Goal: Task Accomplishment & Management: Manage account settings

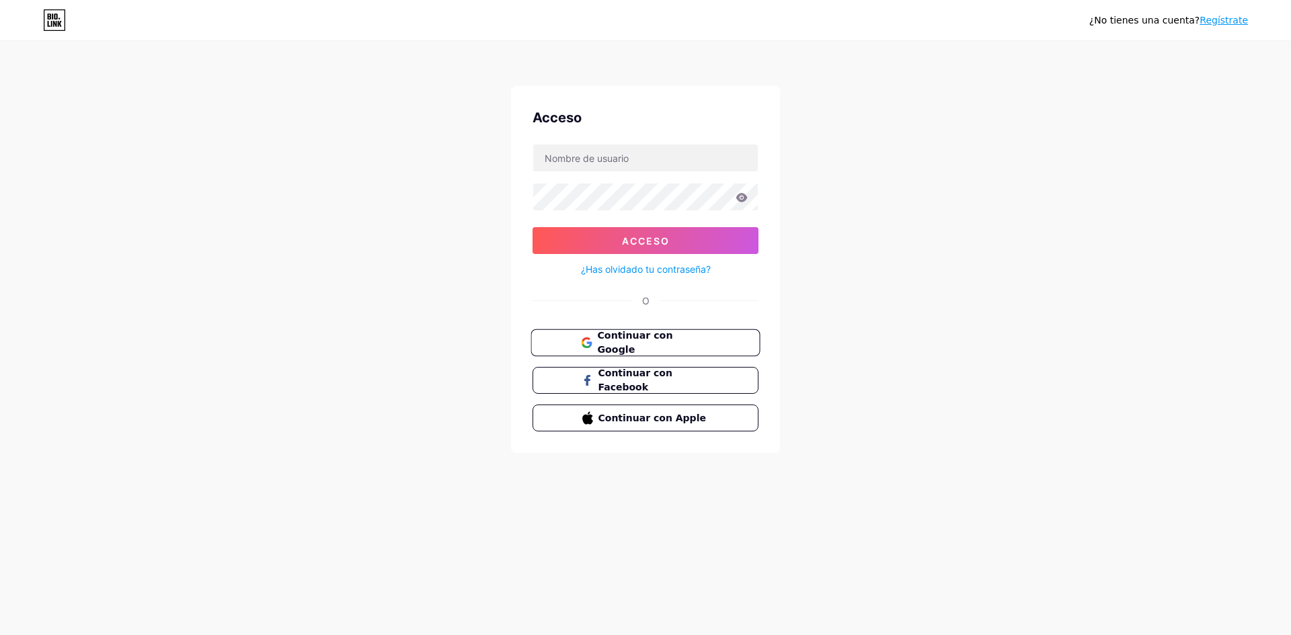
click at [672, 345] on font "Continuar con Google" at bounding box center [634, 343] width 75 height 26
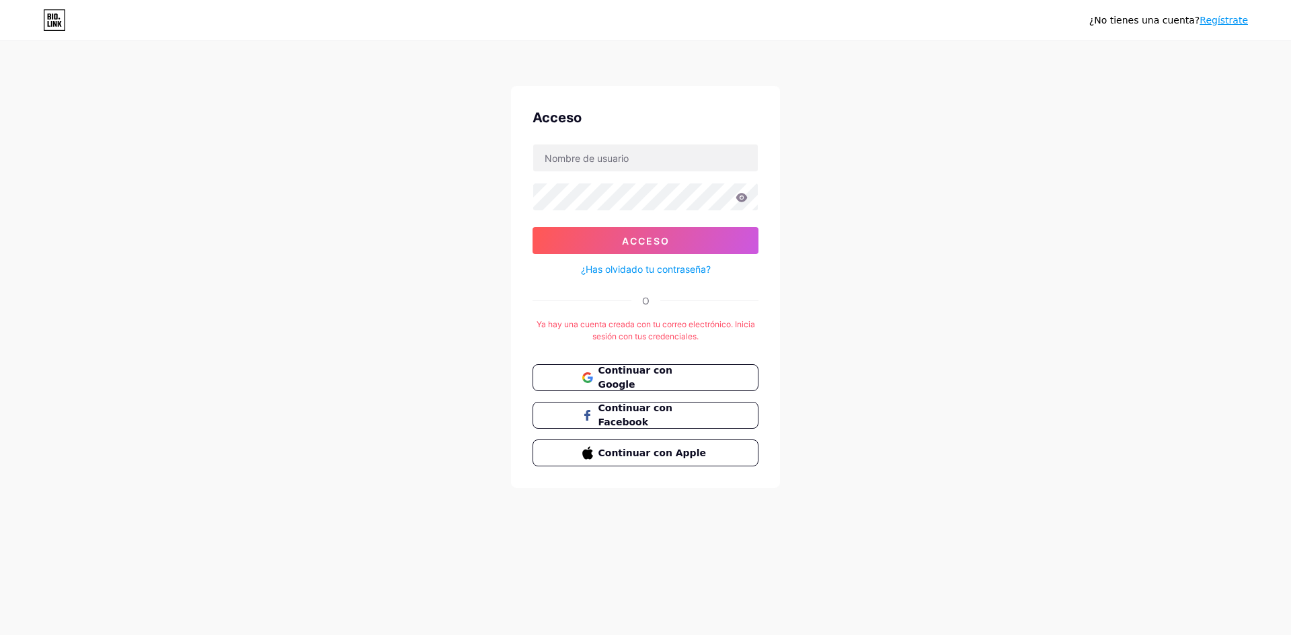
drag, startPoint x: 1012, startPoint y: 311, endPoint x: 936, endPoint y: 278, distance: 83.1
click at [1012, 311] on div "¿No tienes una cuenta? Regístrate Acceso Acceso ¿Has olvidado tu contraseña? O …" at bounding box center [645, 265] width 1291 height 531
click at [655, 160] on input "text" at bounding box center [645, 158] width 225 height 27
click at [52, 20] on icon at bounding box center [54, 20] width 23 height 22
click at [682, 159] on input "text" at bounding box center [645, 158] width 225 height 27
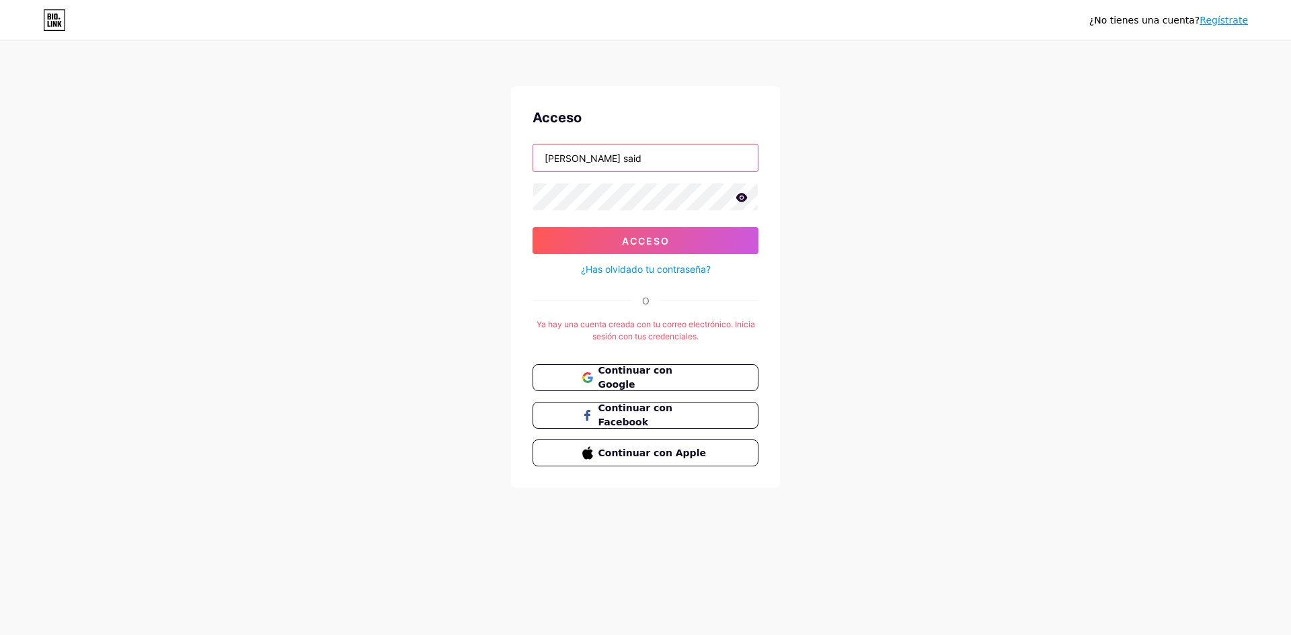
click at [532, 227] on button "Acceso" at bounding box center [645, 240] width 226 height 27
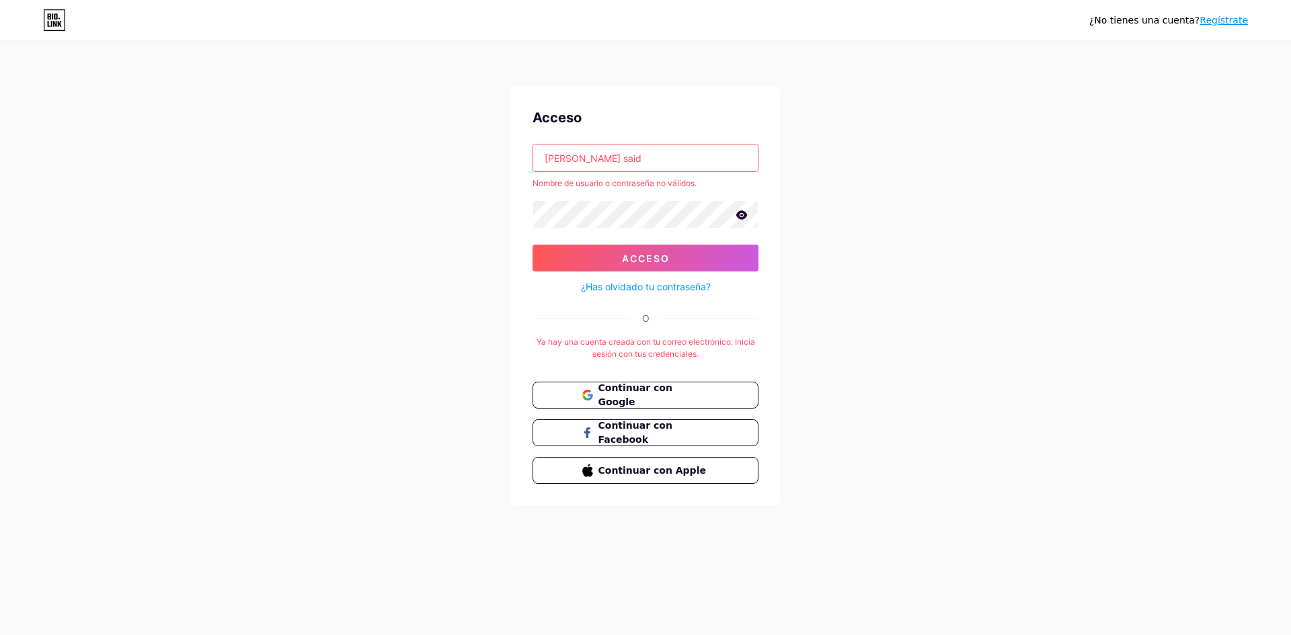
click at [645, 160] on input "harold said" at bounding box center [645, 158] width 225 height 27
type input "h"
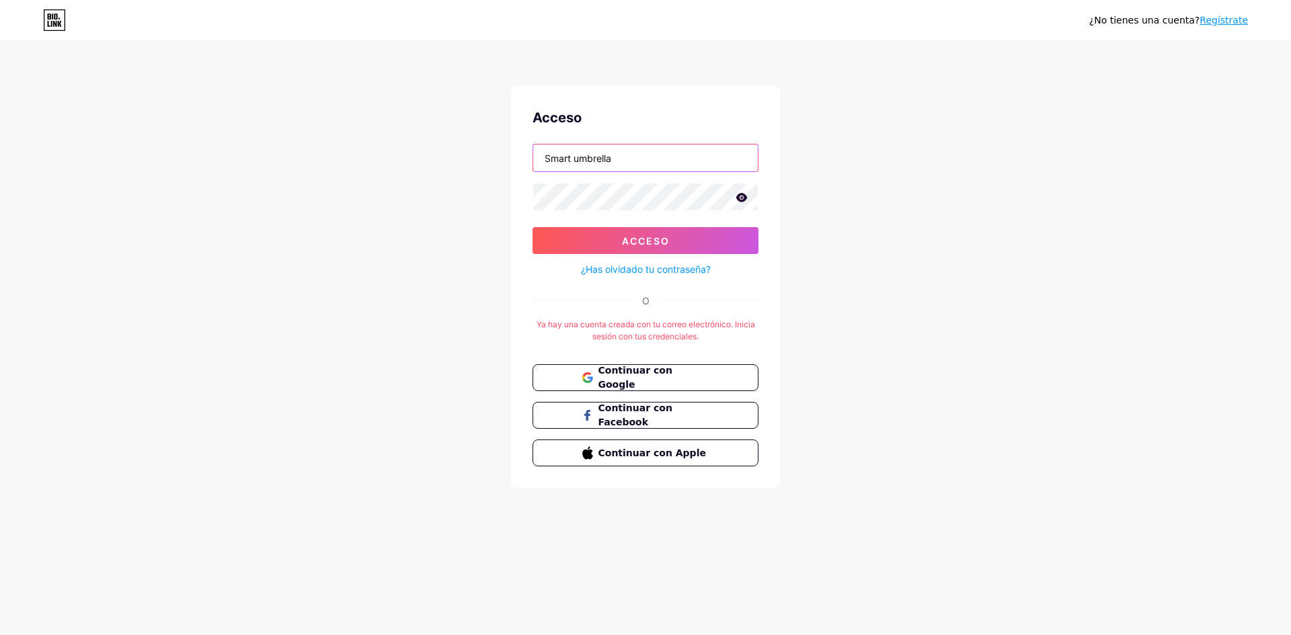
click at [532, 227] on button "Acceso" at bounding box center [645, 240] width 226 height 27
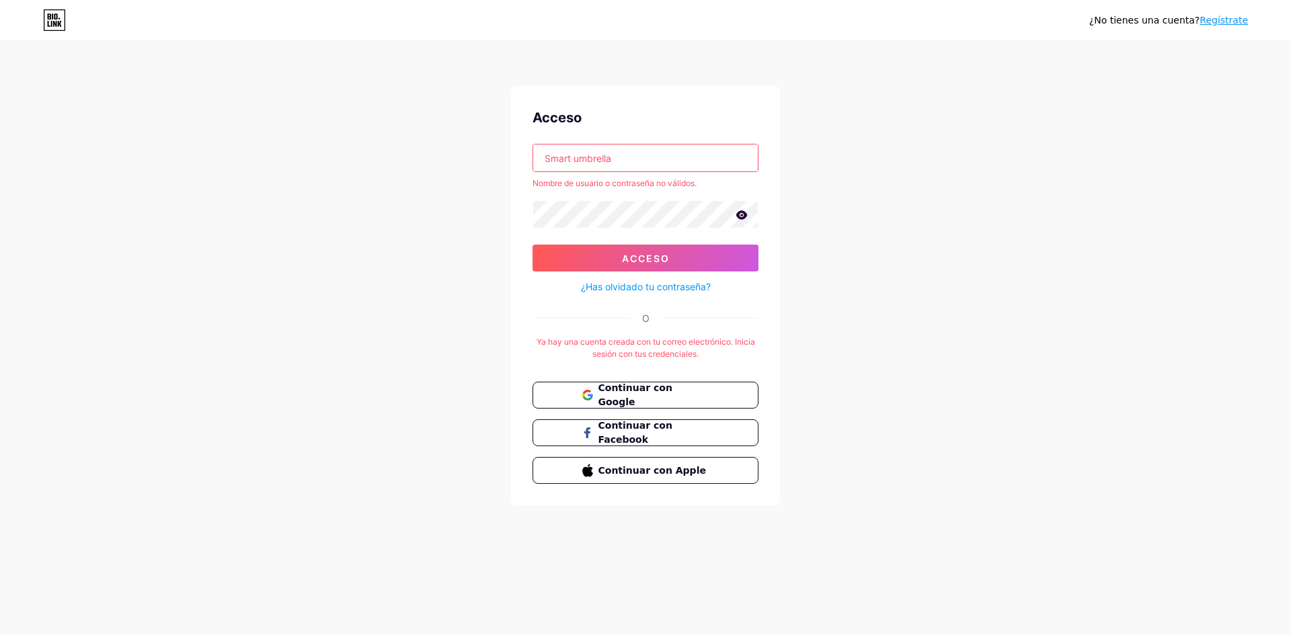
drag, startPoint x: 665, startPoint y: 161, endPoint x: 663, endPoint y: 170, distance: 9.5
click at [665, 161] on input "Smart umbrella" at bounding box center [645, 158] width 225 height 27
type input "S"
click at [641, 284] on font "¿Has olvidado tu contraseña?" at bounding box center [646, 286] width 130 height 11
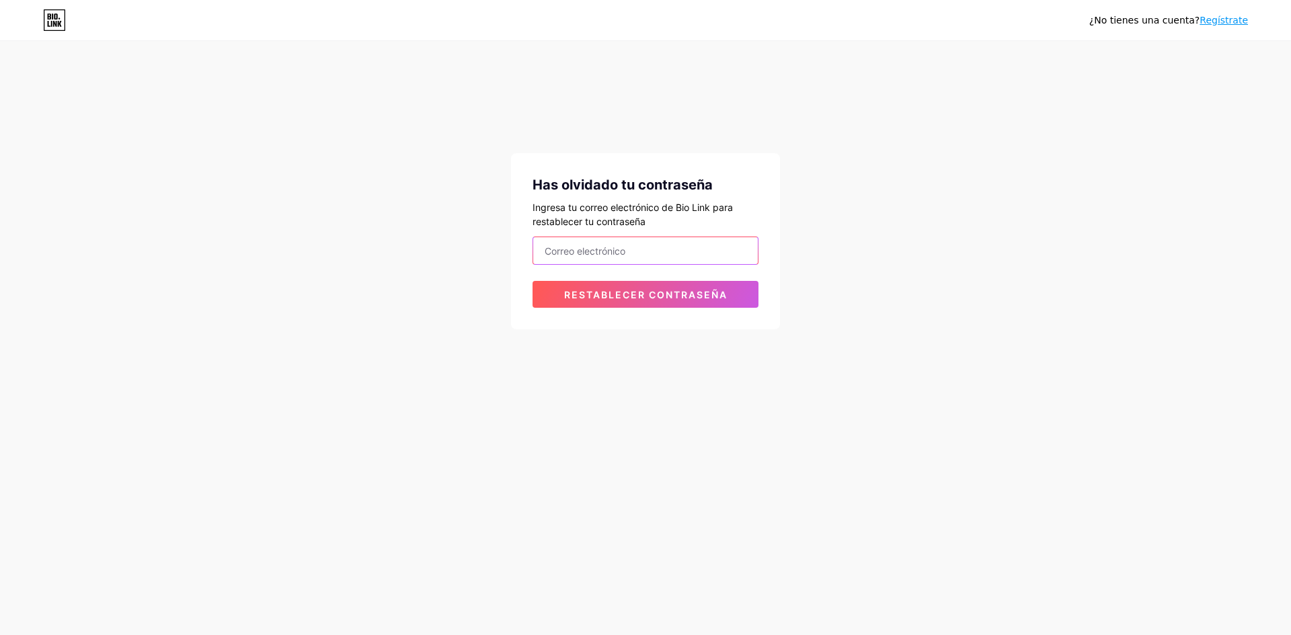
click at [653, 252] on input "email" at bounding box center [645, 250] width 225 height 27
click at [532, 281] on button "Restablecer contraseña" at bounding box center [645, 294] width 226 height 27
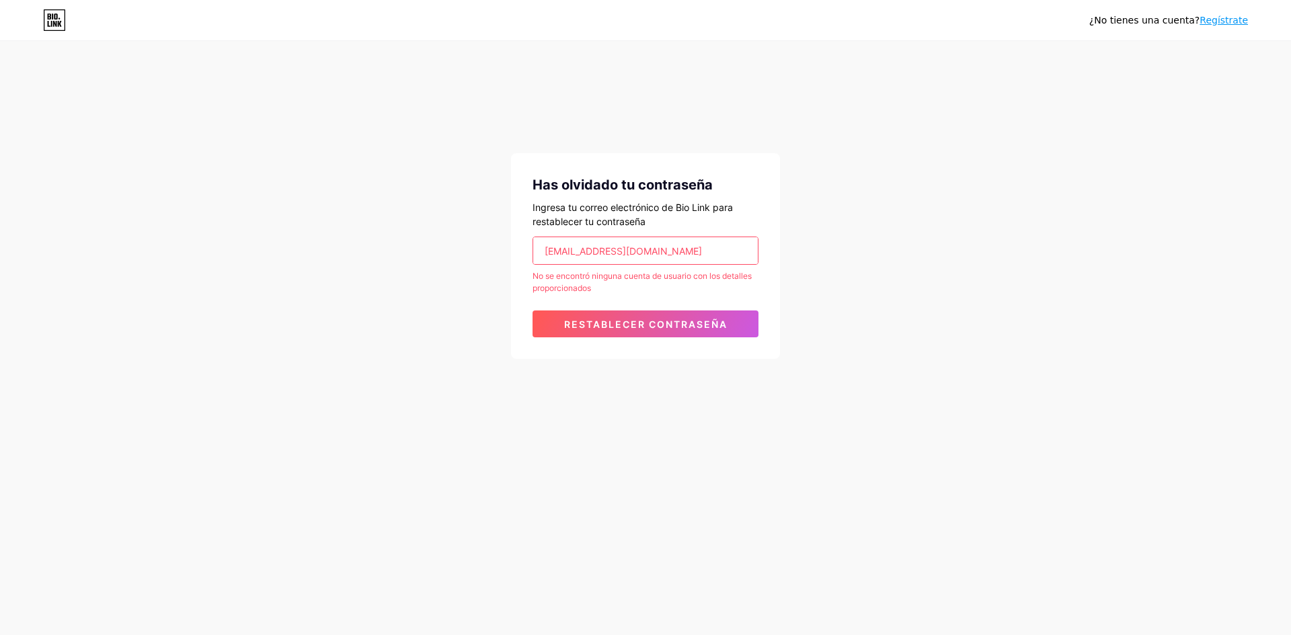
drag, startPoint x: 679, startPoint y: 252, endPoint x: 707, endPoint y: 286, distance: 44.4
click at [678, 254] on input "martinezchaparroharoldsaid@fgmail.com" at bounding box center [645, 250] width 225 height 27
type input "martinezchaparroharoldsaid@gmail.com"
click at [532, 311] on button "Restablecer contraseña" at bounding box center [645, 324] width 226 height 27
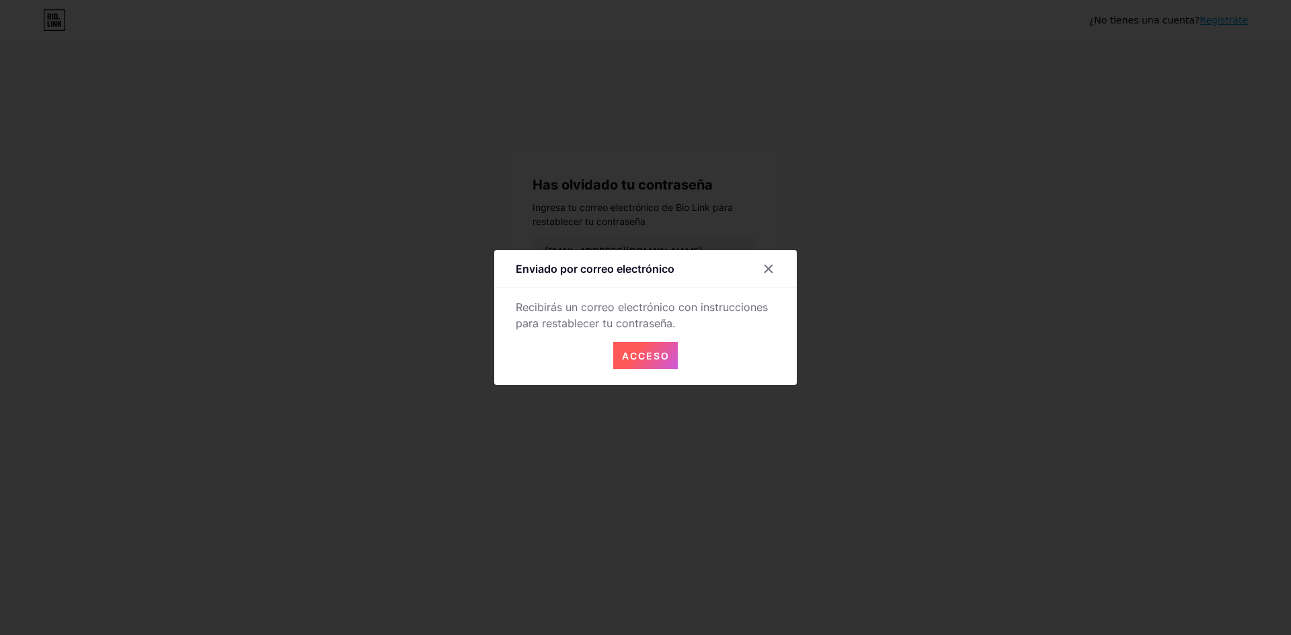
click at [637, 357] on font "Acceso" at bounding box center [646, 355] width 48 height 11
